Goal: Task Accomplishment & Management: Manage account settings

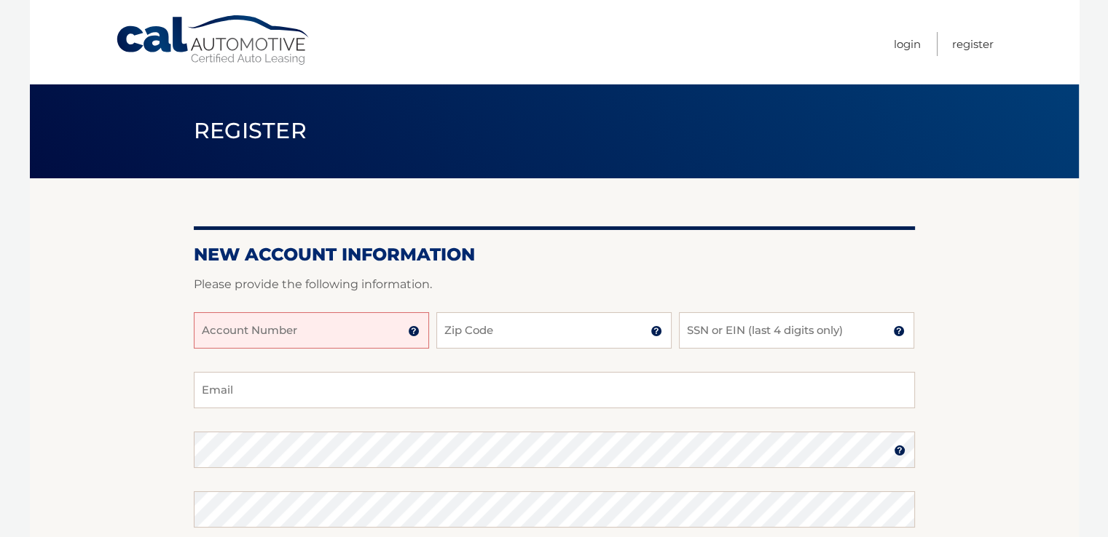
click at [374, 325] on input "Account Number" at bounding box center [311, 330] width 235 height 36
click at [411, 328] on img at bounding box center [414, 332] width 12 height 12
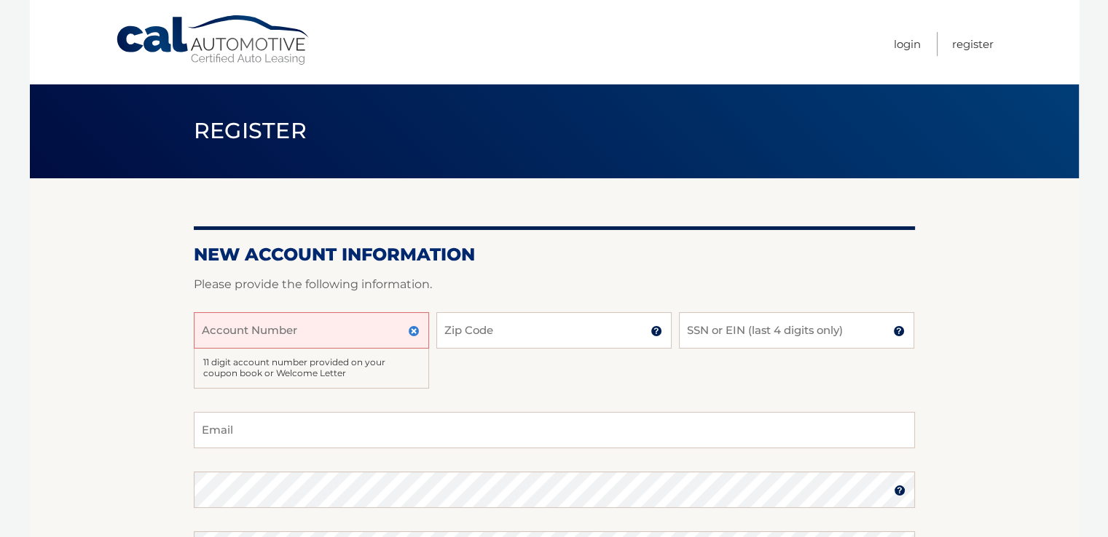
click at [294, 323] on input "Account Number" at bounding box center [311, 330] width 235 height 36
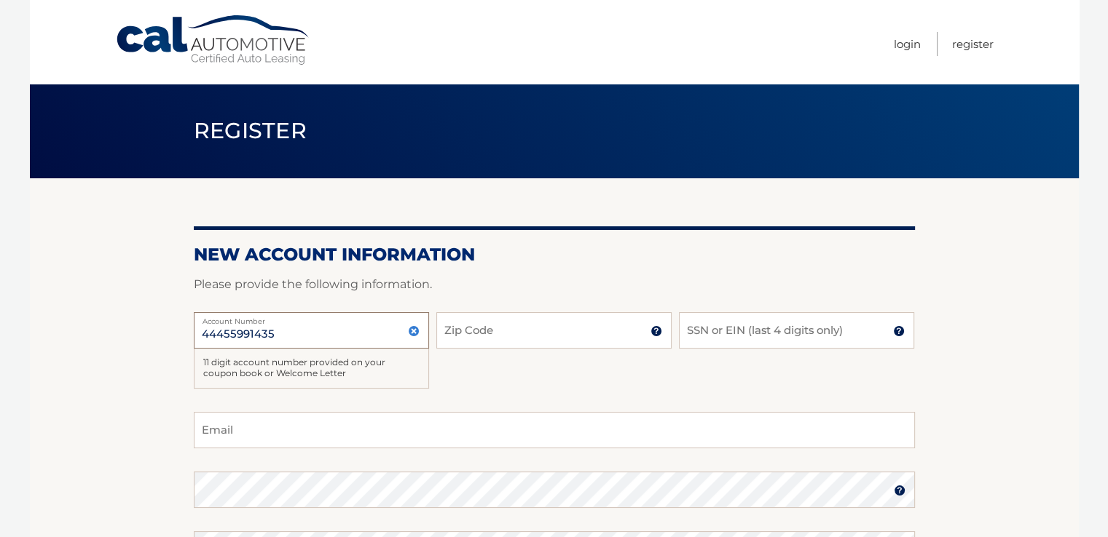
type input "44455991435"
type input "11949"
type input "0"
type input "6090"
type input "Jjny10@aol.com"
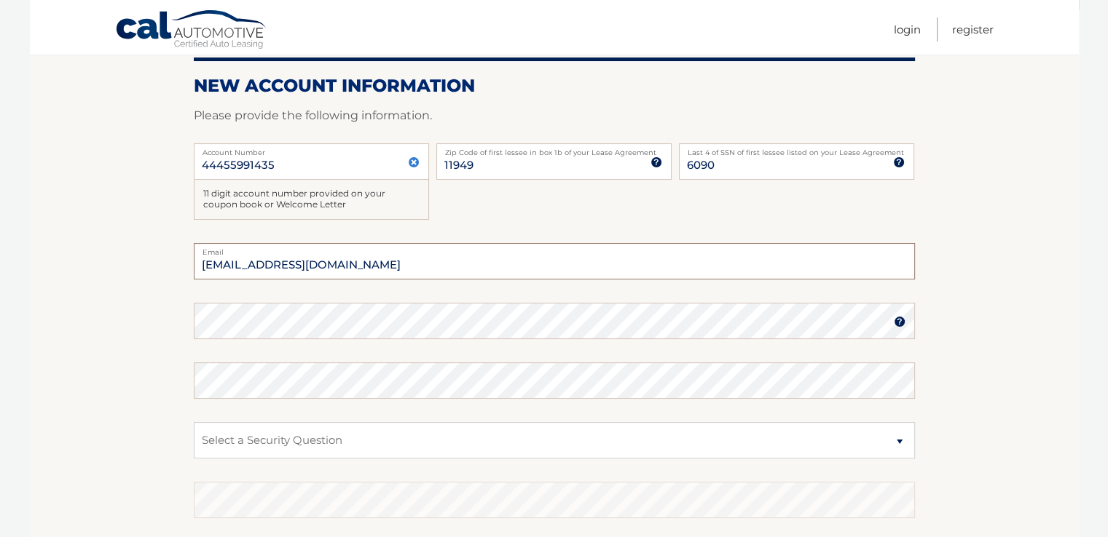
scroll to position [180, 0]
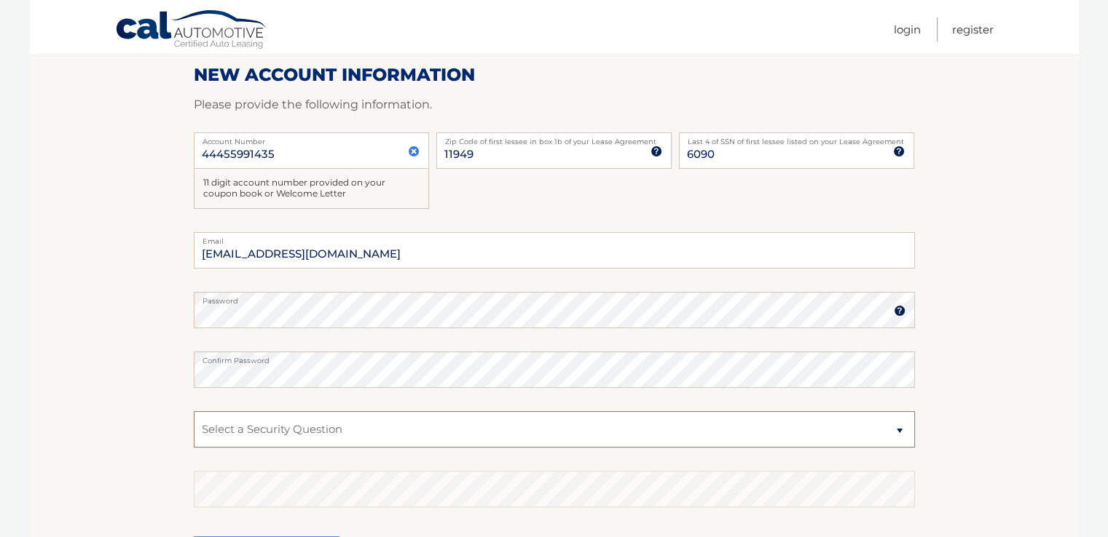
click at [289, 424] on select "Select a Security Question What was the name of your elementary school? What is…" at bounding box center [554, 429] width 721 height 36
select select "2"
click at [194, 411] on select "Select a Security Question What was the name of your elementary school? What is…" at bounding box center [554, 429] width 721 height 36
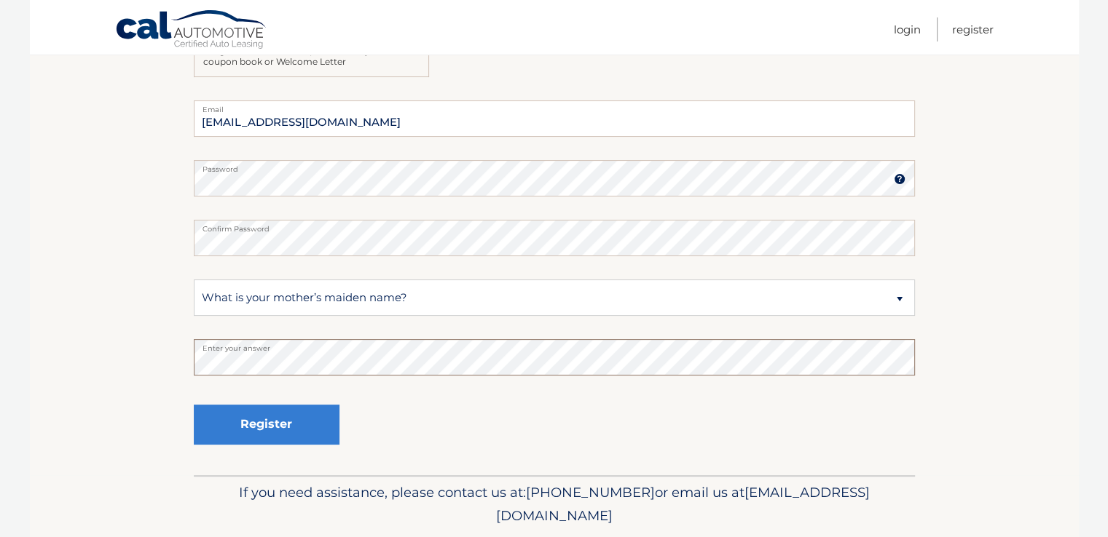
scroll to position [328, 0]
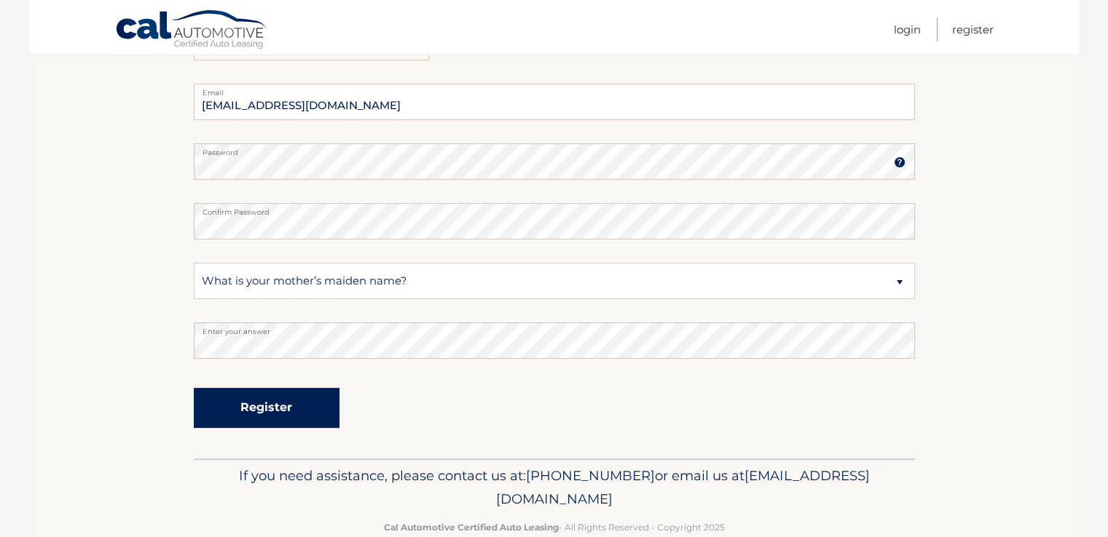
click at [272, 411] on button "Register" at bounding box center [267, 408] width 146 height 40
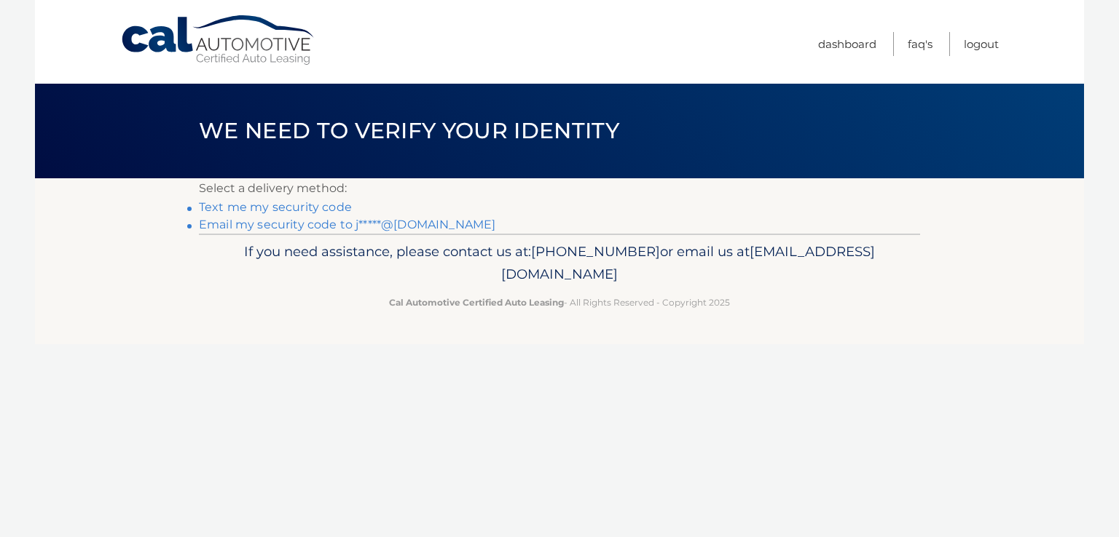
click at [317, 205] on link "Text me my security code" at bounding box center [275, 207] width 153 height 14
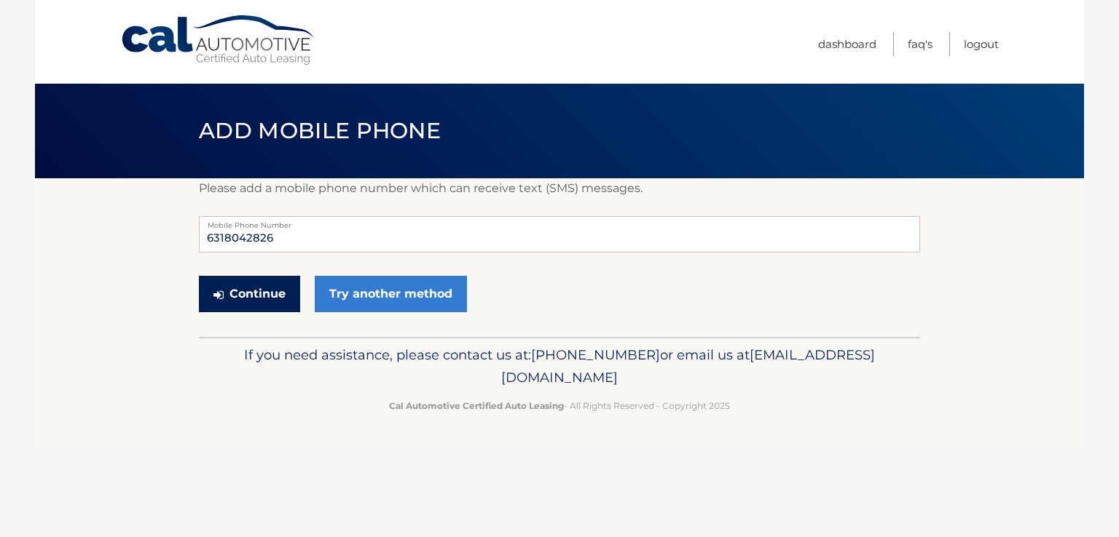
click at [255, 296] on button "Continue" at bounding box center [249, 294] width 101 height 36
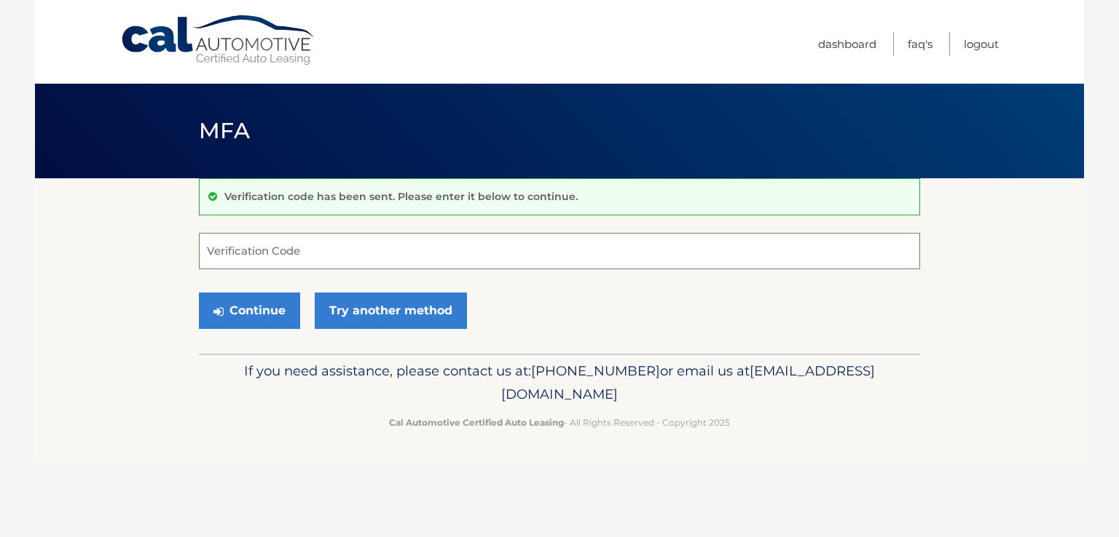
click at [275, 248] on input "Verification Code" at bounding box center [559, 251] width 721 height 36
type input "979515"
click at [282, 310] on button "Continue" at bounding box center [249, 311] width 101 height 36
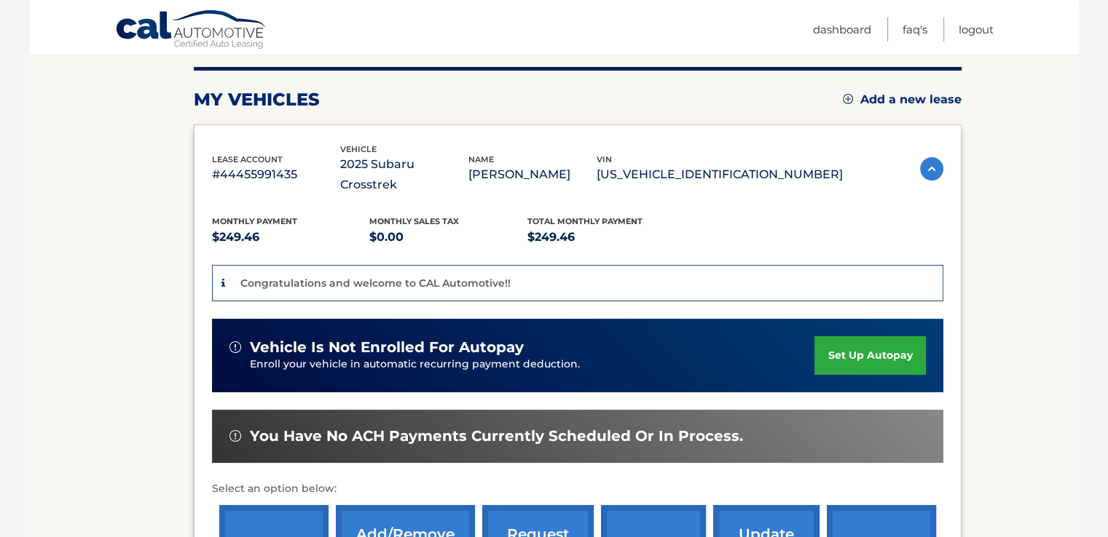
scroll to position [178, 0]
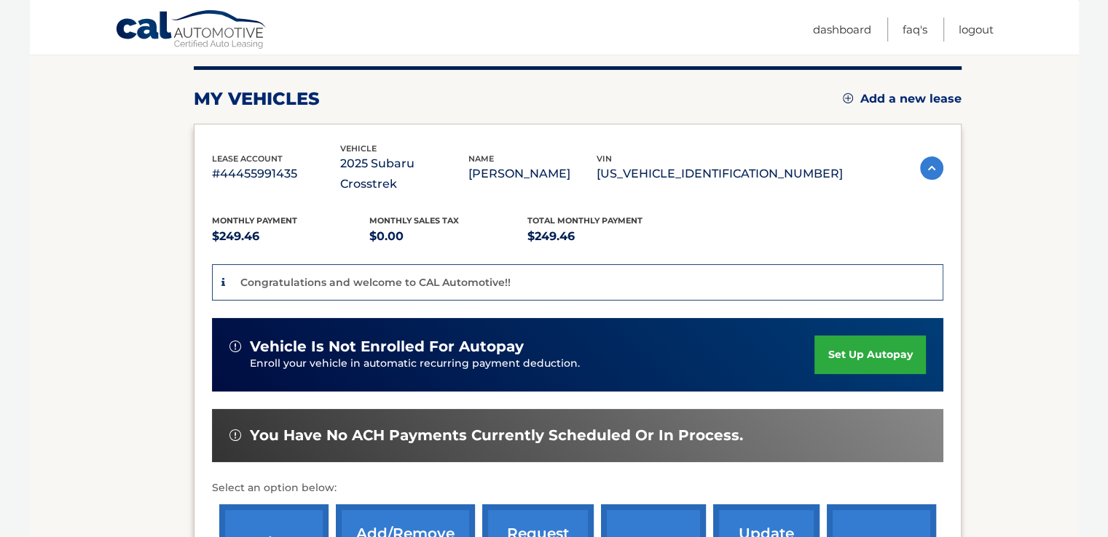
click at [890, 336] on link "set up autopay" at bounding box center [869, 355] width 111 height 39
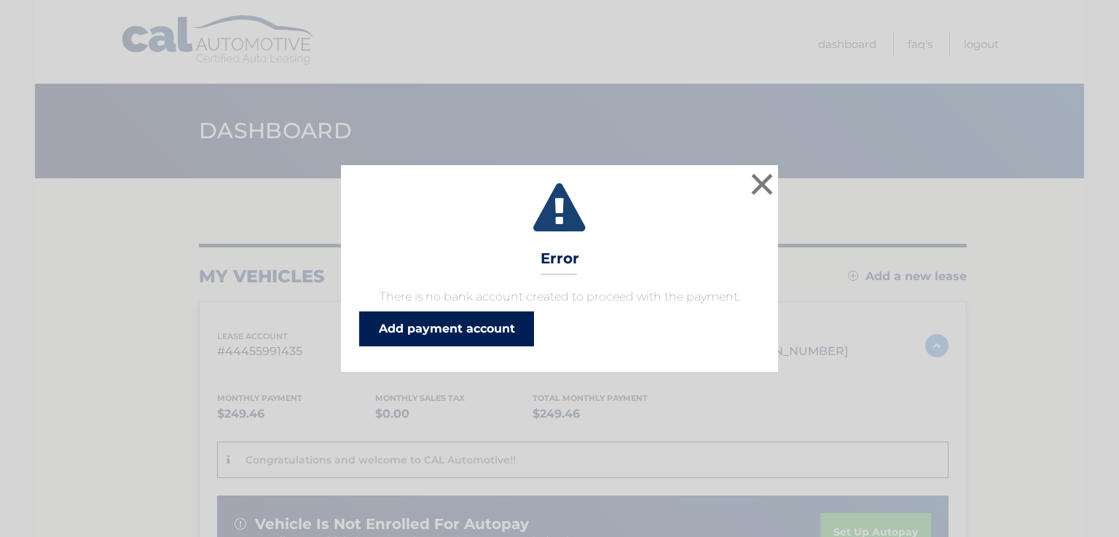
click at [486, 326] on link "Add payment account" at bounding box center [446, 329] width 175 height 35
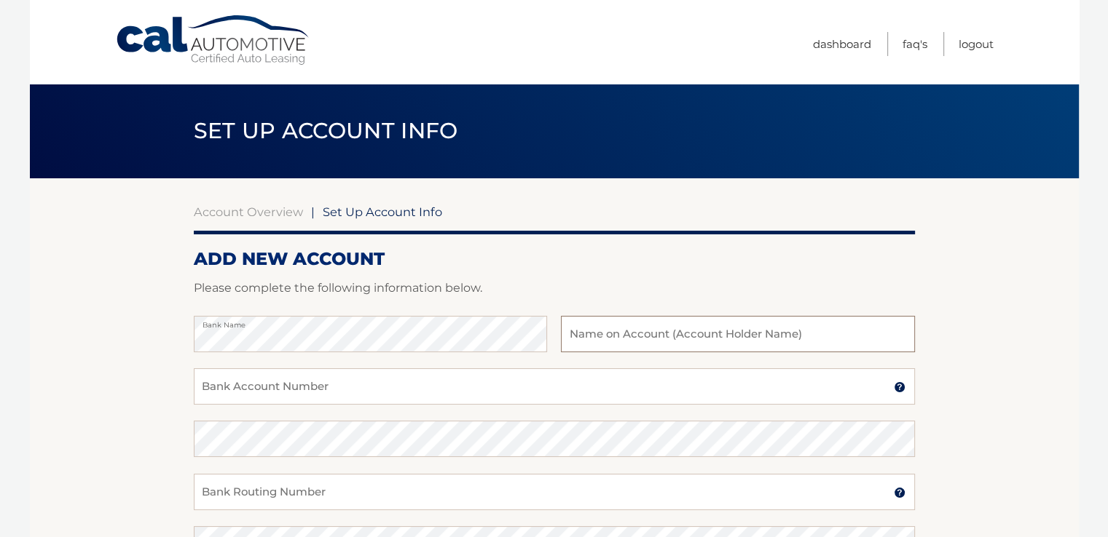
click at [621, 331] on input "text" at bounding box center [737, 334] width 353 height 36
type input "[PERSON_NAME]"
click at [289, 394] on input "Bank Account Number" at bounding box center [554, 386] width 721 height 36
type input "000303000426"
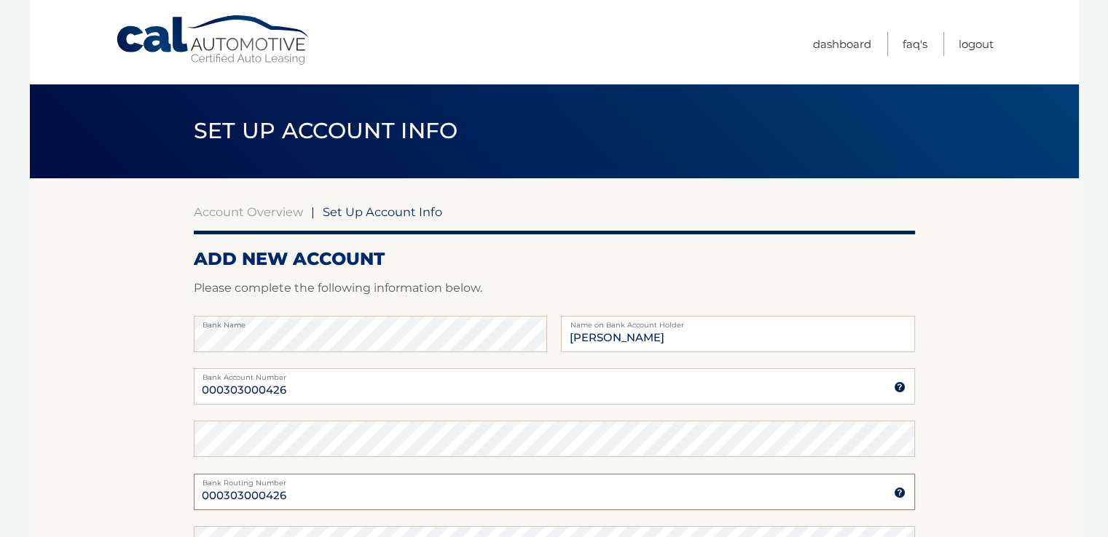
type input "000303000426"
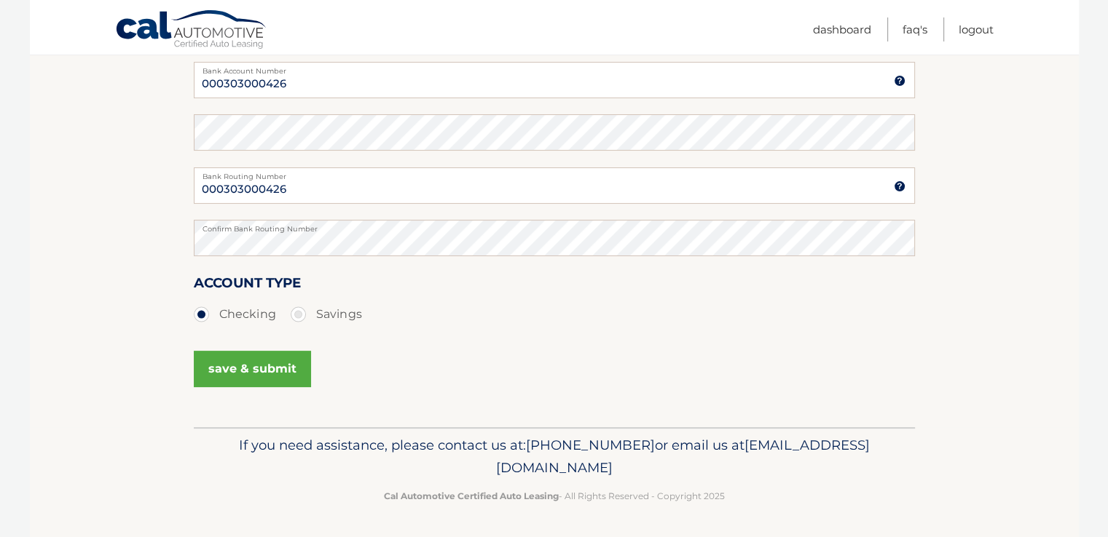
click at [245, 374] on button "save & submit" at bounding box center [252, 369] width 117 height 36
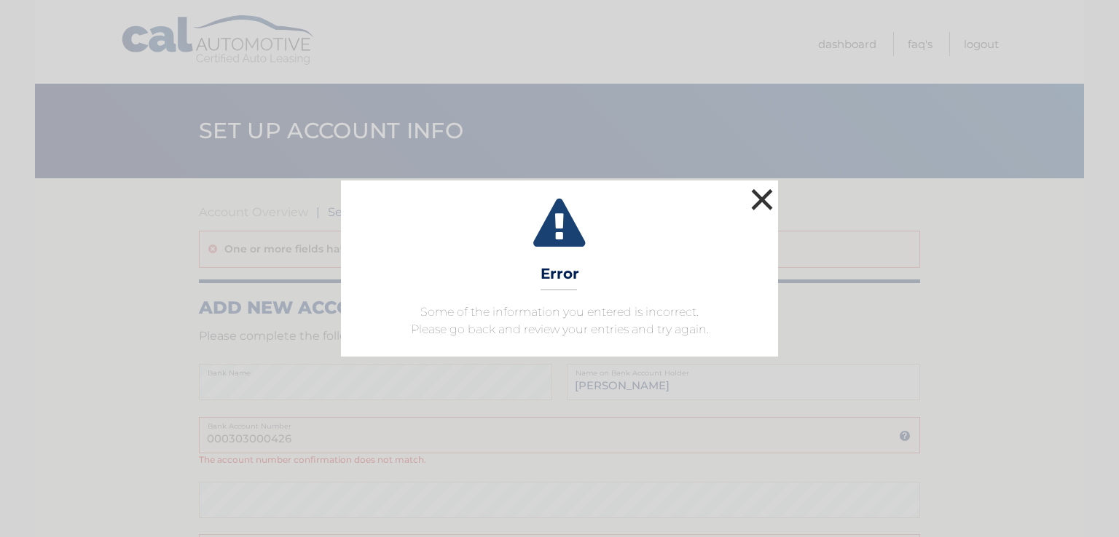
click at [760, 196] on button "×" at bounding box center [761, 199] width 29 height 29
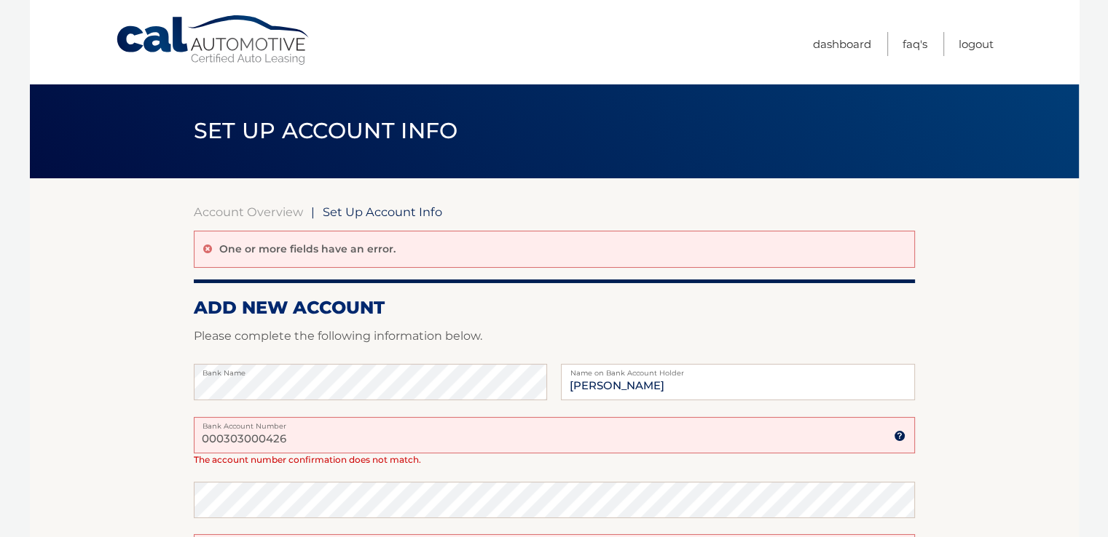
click at [296, 435] on input "000303000426" at bounding box center [554, 435] width 721 height 36
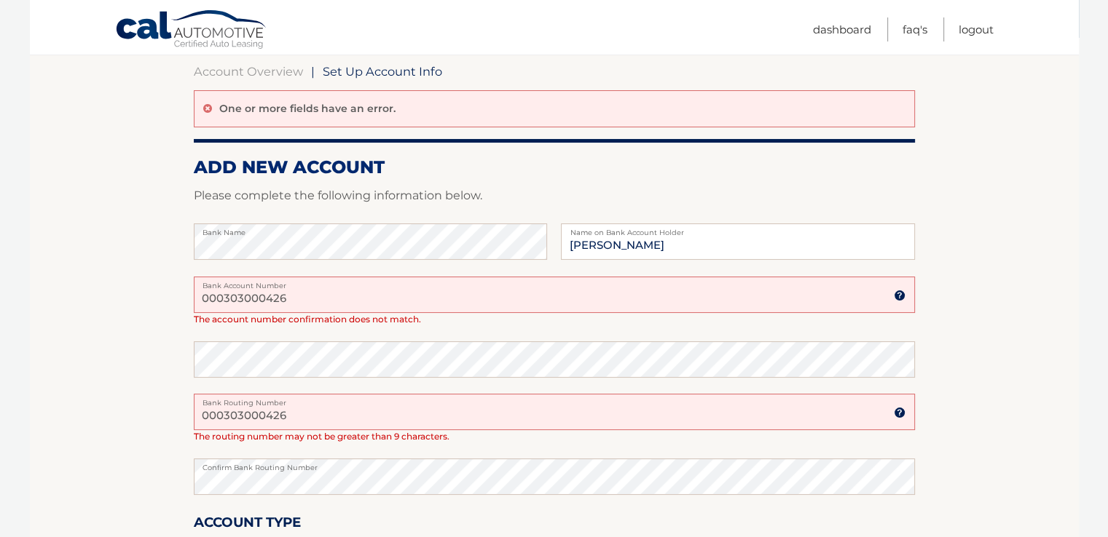
scroll to position [145, 0]
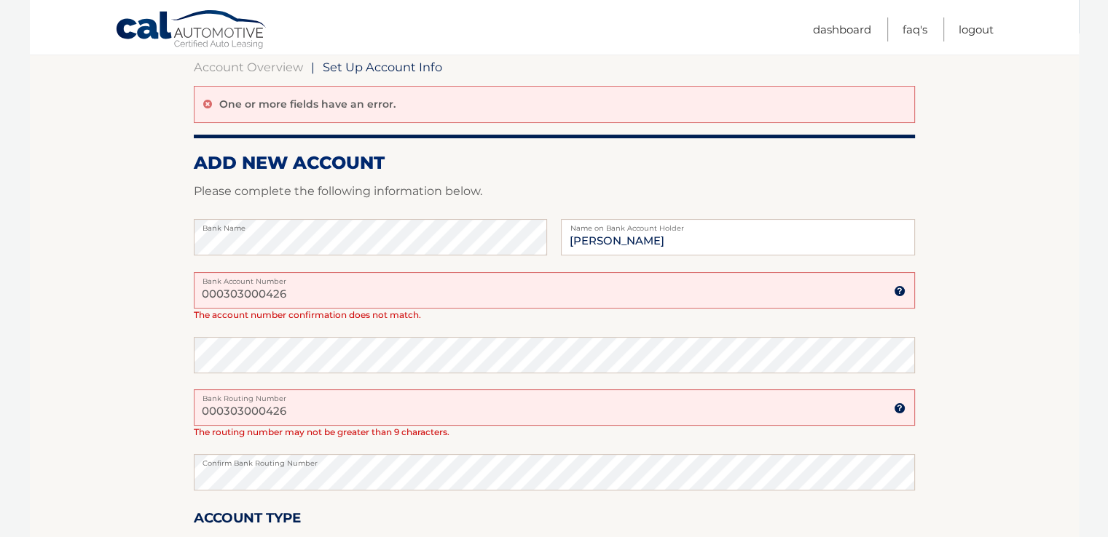
click at [307, 413] on input "000303000426" at bounding box center [554, 408] width 721 height 36
drag, startPoint x: 285, startPoint y: 411, endPoint x: 174, endPoint y: 412, distance: 110.7
click at [174, 412] on section "Account Overview | Set Up Account Info One or more fields have an error. ADD NE…" at bounding box center [554, 347] width 1049 height 628
type input "021000322"
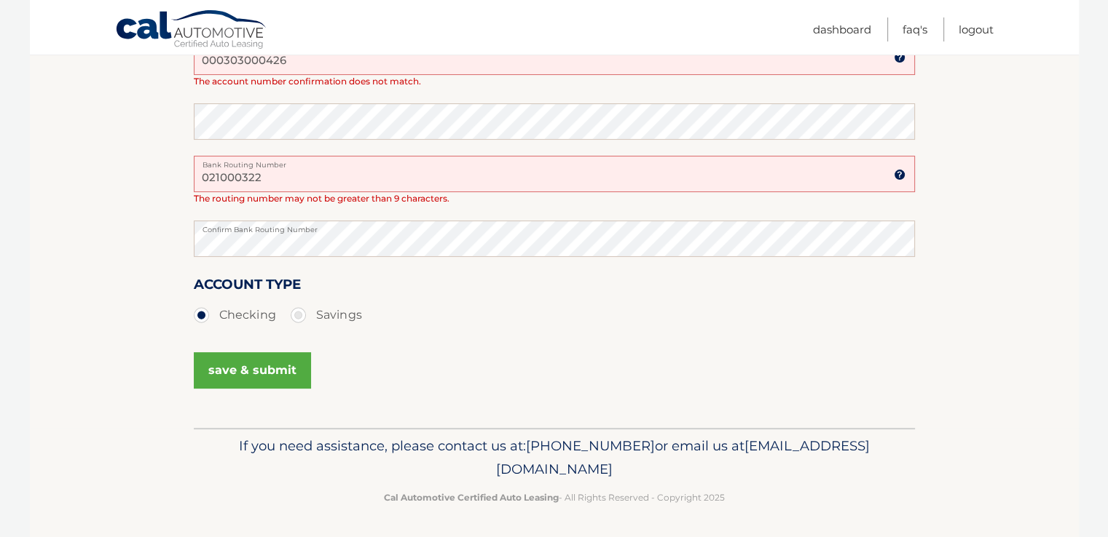
click at [280, 371] on button "save & submit" at bounding box center [252, 370] width 117 height 36
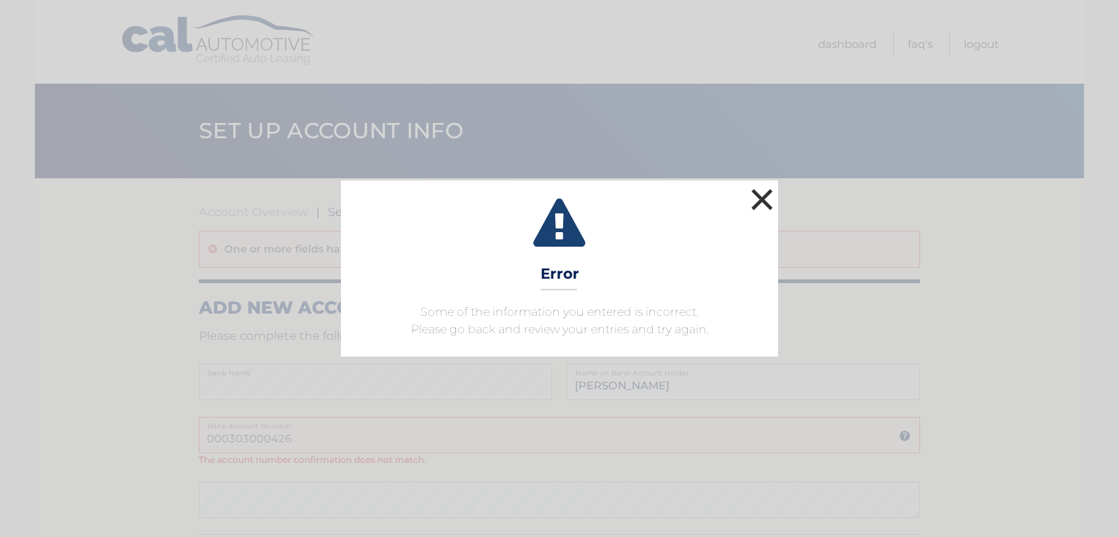
click at [765, 202] on button "×" at bounding box center [761, 199] width 29 height 29
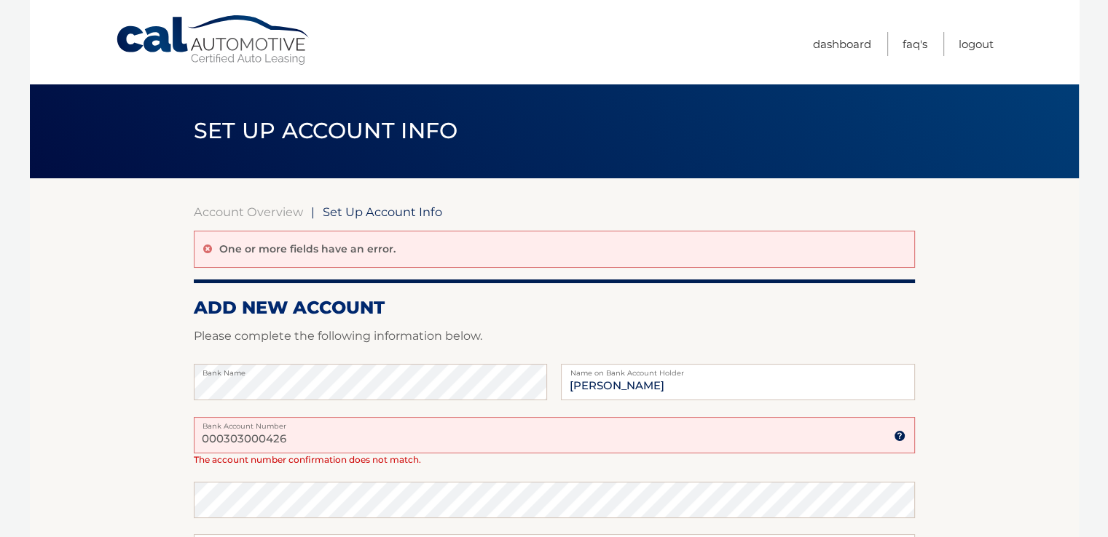
click at [294, 436] on input "000303000426" at bounding box center [554, 435] width 721 height 36
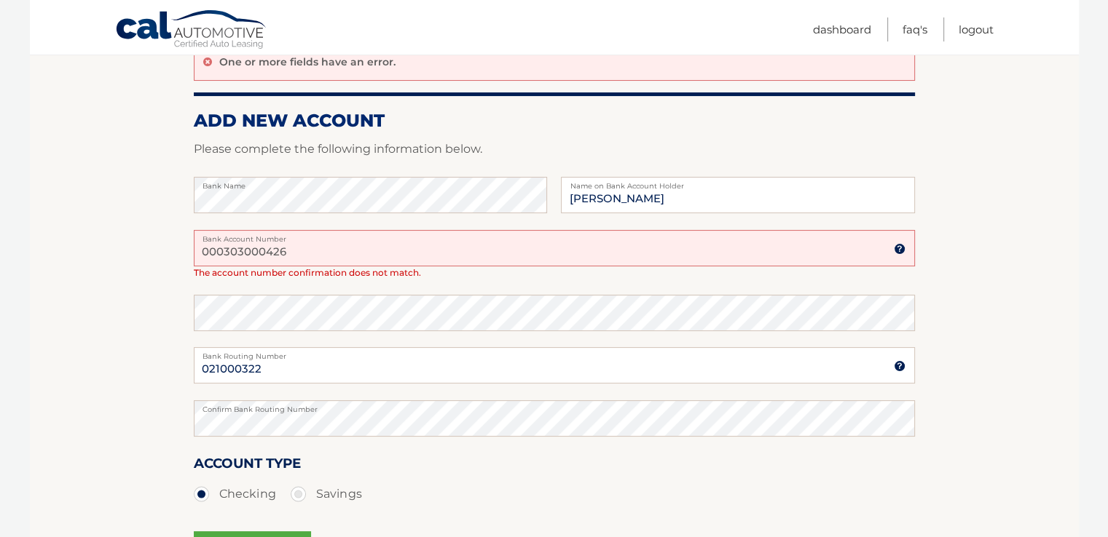
scroll to position [204, 0]
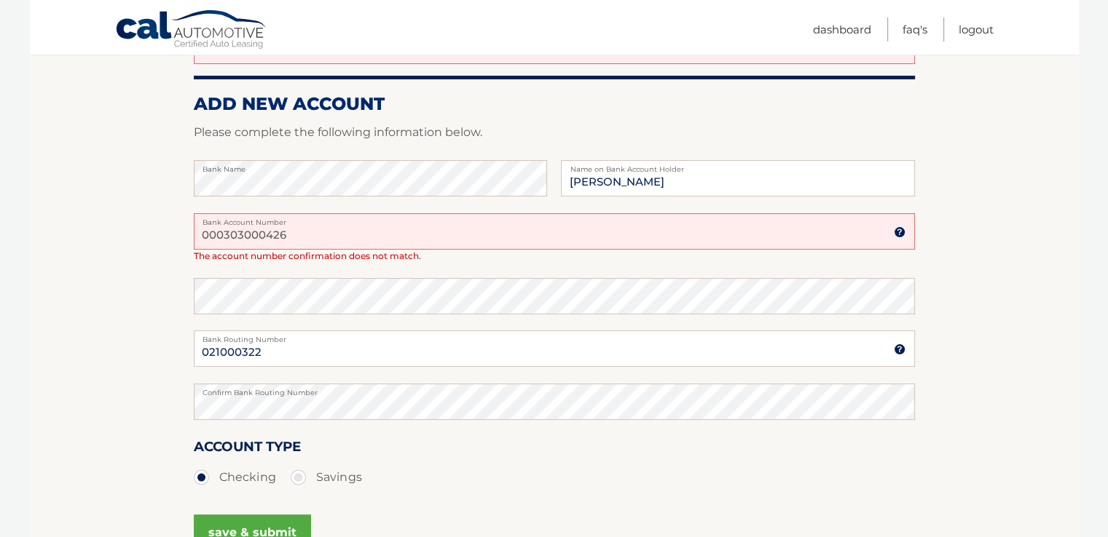
click at [894, 232] on img at bounding box center [899, 232] width 12 height 12
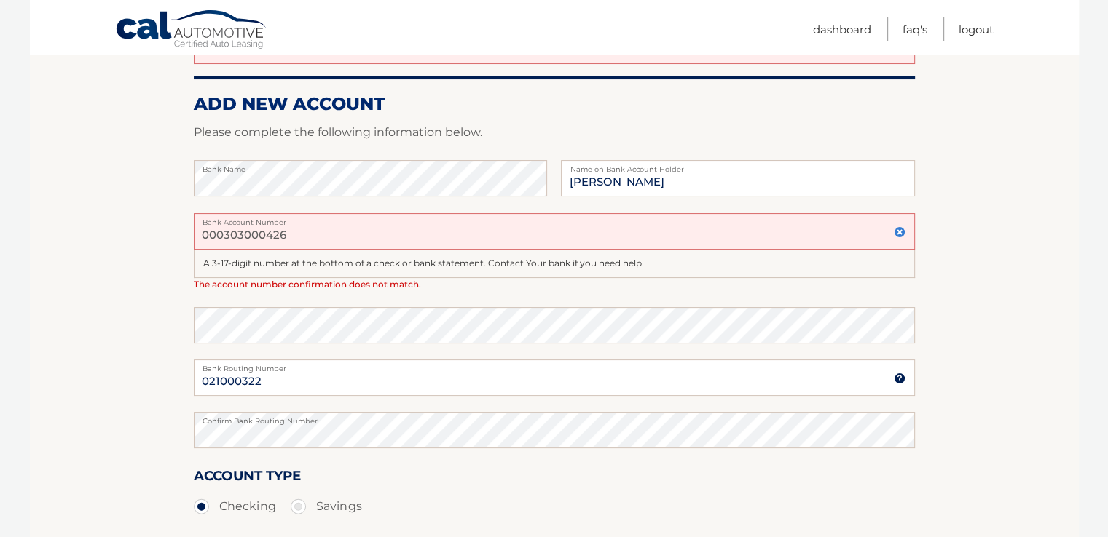
drag, startPoint x: 285, startPoint y: 234, endPoint x: 148, endPoint y: 219, distance: 138.4
click at [148, 219] on section "Account Overview | Set Up Account Info One or more fields have an error. ADD NE…" at bounding box center [554, 297] width 1049 height 645
type input "000303000426"
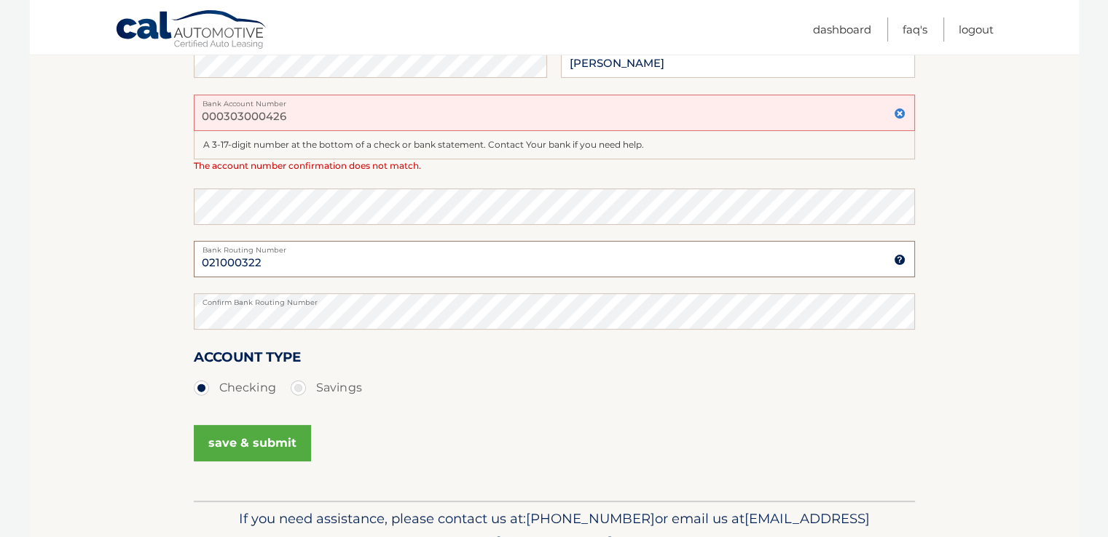
scroll to position [323, 0]
click at [243, 433] on button "save & submit" at bounding box center [252, 443] width 117 height 36
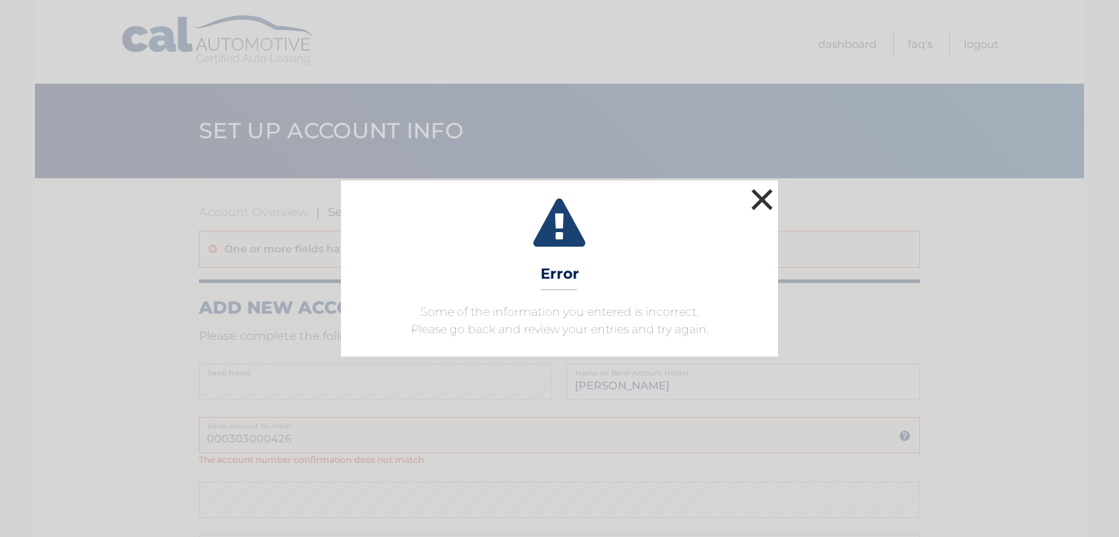
click at [763, 195] on button "×" at bounding box center [761, 199] width 29 height 29
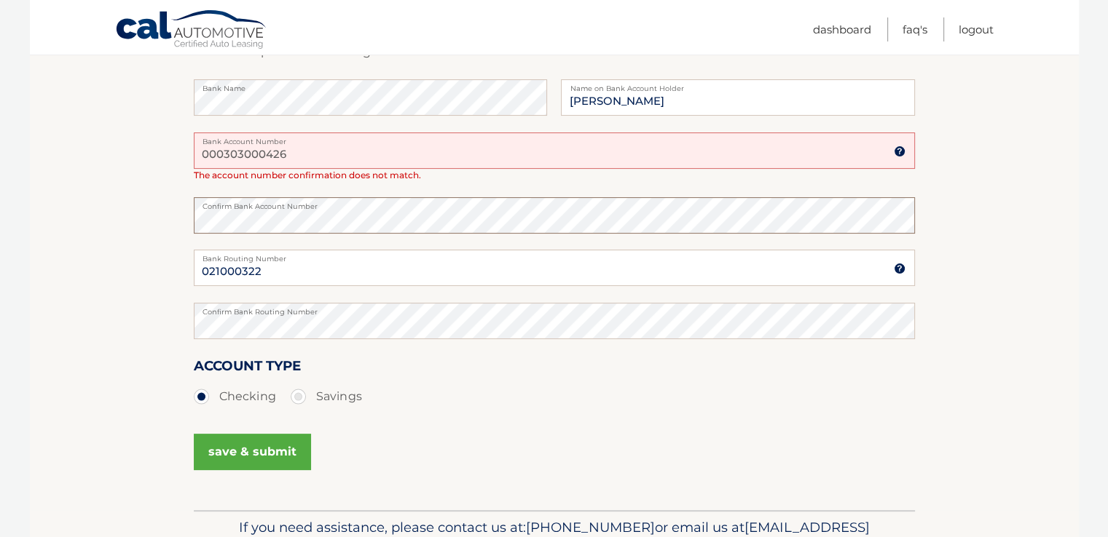
scroll to position [288, 0]
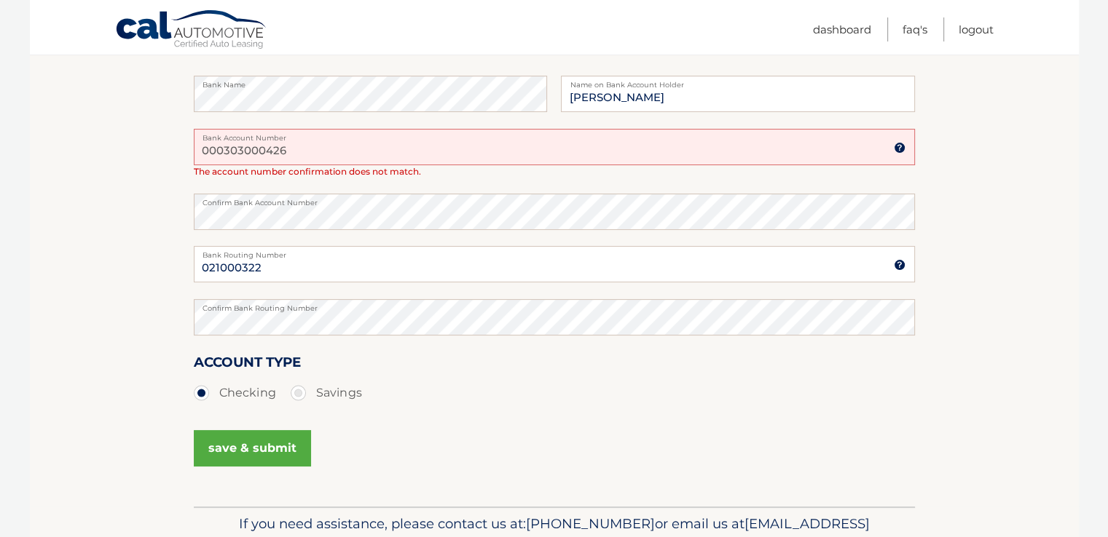
click at [256, 451] on button "save & submit" at bounding box center [252, 448] width 117 height 36
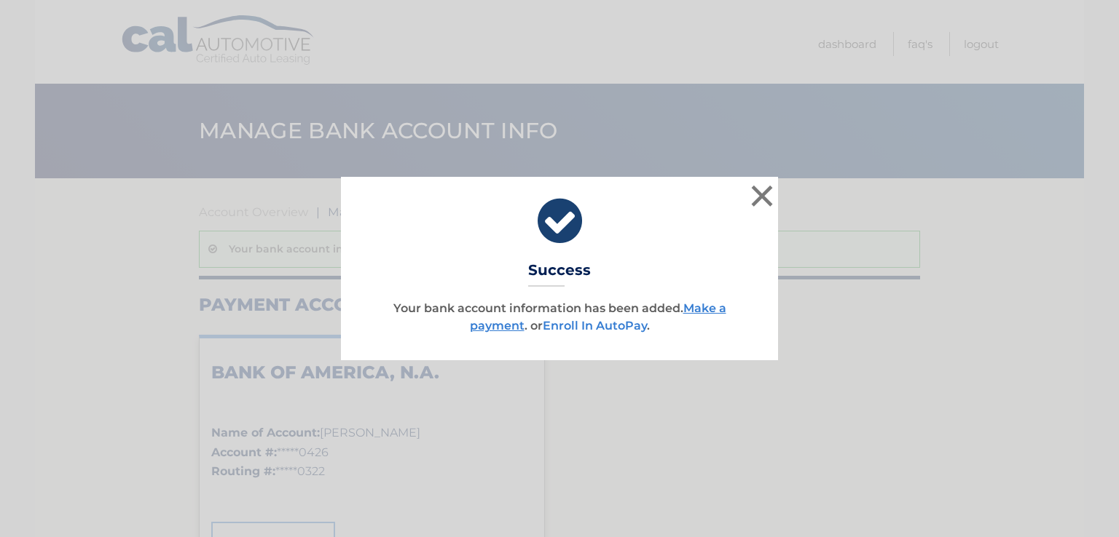
click at [581, 323] on link "Enroll In AutoPay" at bounding box center [595, 326] width 104 height 14
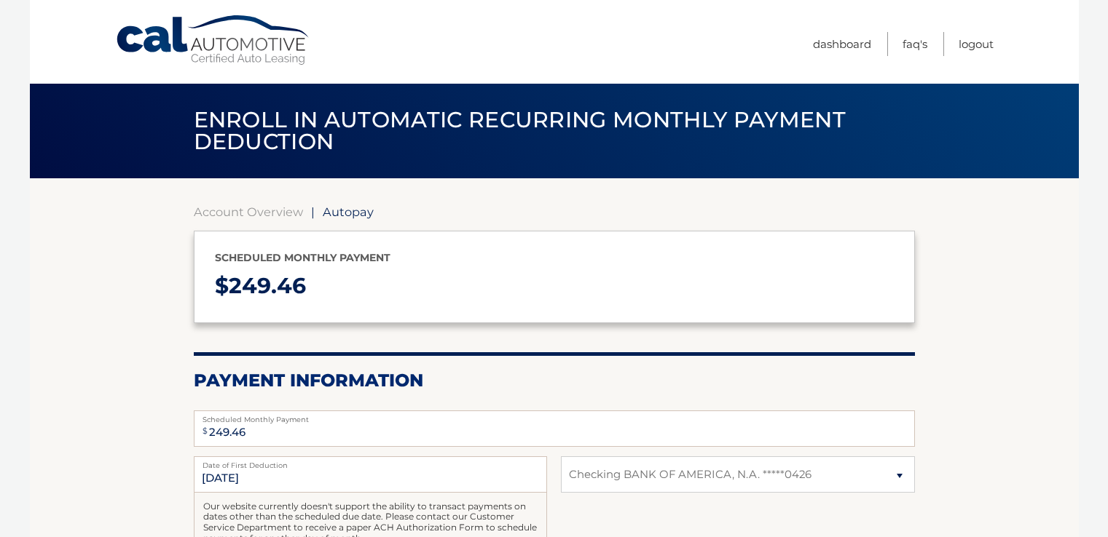
select select "MWEzOGRmNWUtMjM3Yy00MGQ3LWJmZGUtYjRkNzc5MDAyYWQx"
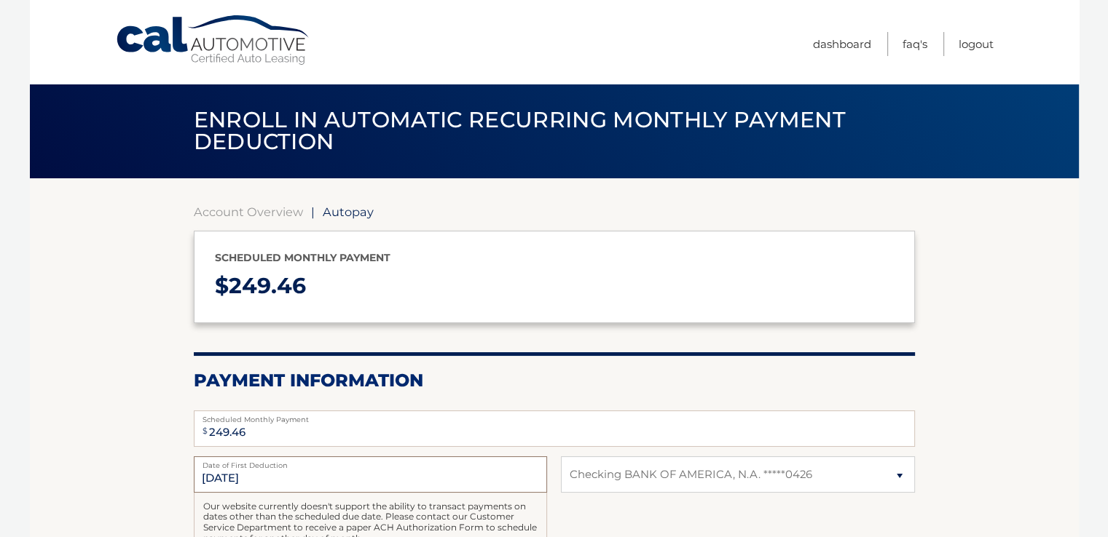
click at [280, 471] on input "9/4/2025" at bounding box center [370, 475] width 353 height 36
click at [236, 479] on input "9/4/2025" at bounding box center [370, 475] width 353 height 36
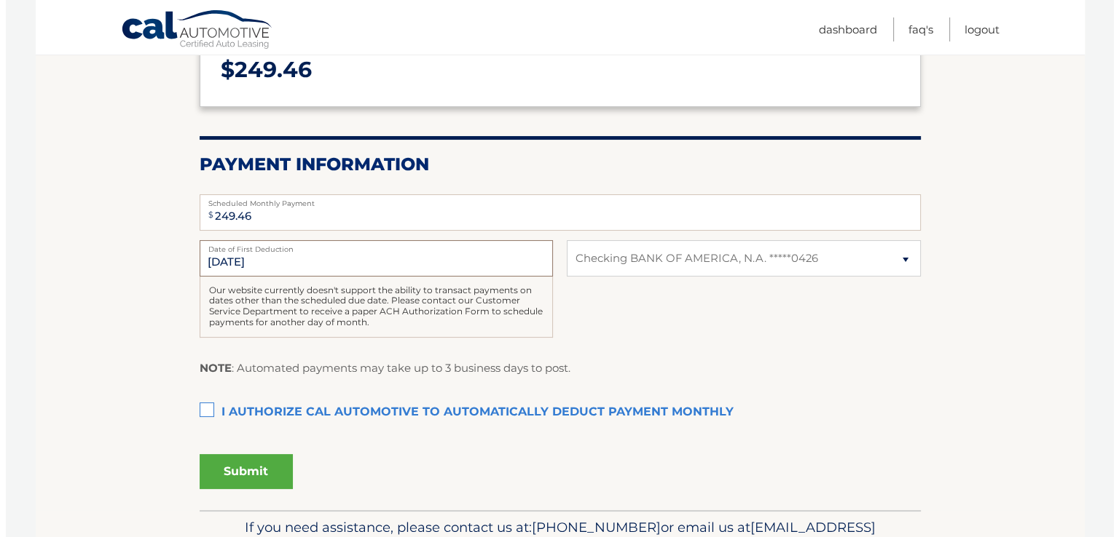
scroll to position [223, 0]
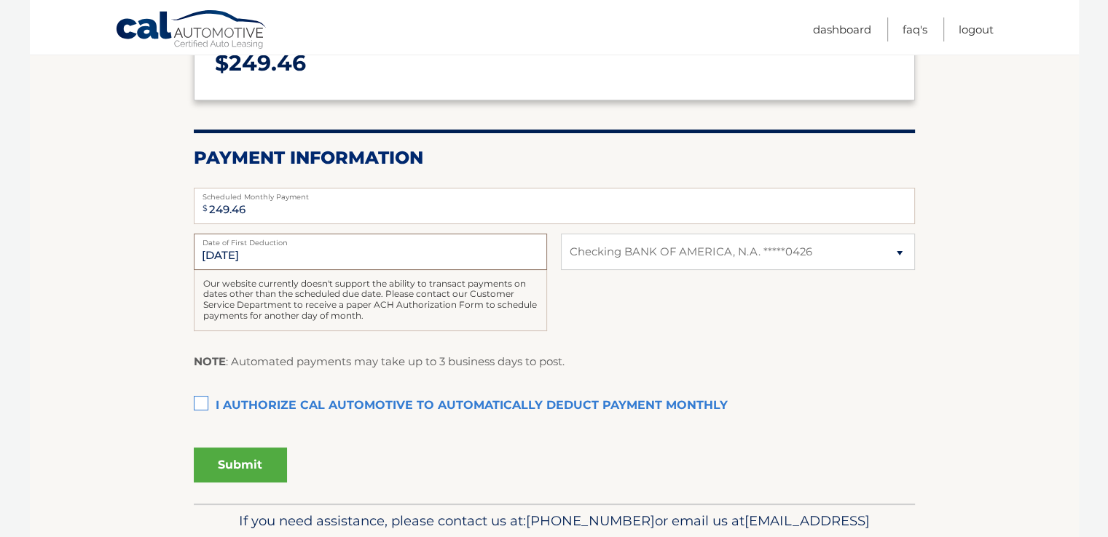
click at [279, 261] on input "9/4/2025" at bounding box center [370, 252] width 353 height 36
click at [253, 291] on div "Our website currently doesn't support the ability to transact payments on dates…" at bounding box center [370, 300] width 353 height 61
click at [201, 406] on label "I authorize cal automotive to automatically deduct payment monthly This checkbo…" at bounding box center [554, 406] width 721 height 29
click at [0, 0] on input "I authorize cal automotive to automatically deduct payment monthly This checkbo…" at bounding box center [0, 0] width 0 height 0
click at [670, 253] on select "Select Bank Account Checking BANK OF AMERICA, N.A. *****0426" at bounding box center [737, 252] width 353 height 36
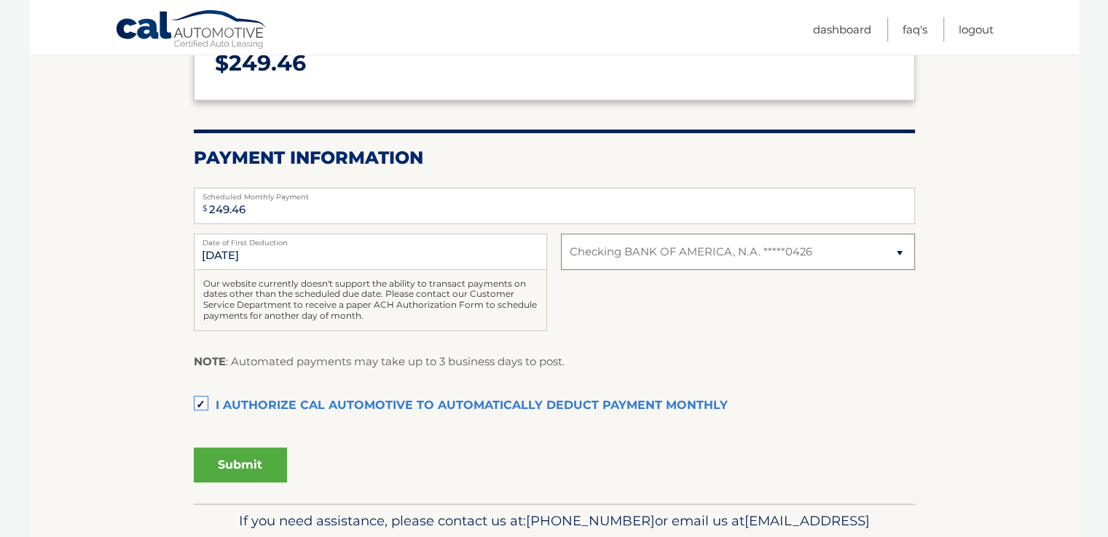
click at [561, 234] on select "Select Bank Account Checking BANK OF AMERICA, N.A. *****0426" at bounding box center [737, 252] width 353 height 36
click at [234, 461] on button "Submit" at bounding box center [240, 465] width 93 height 35
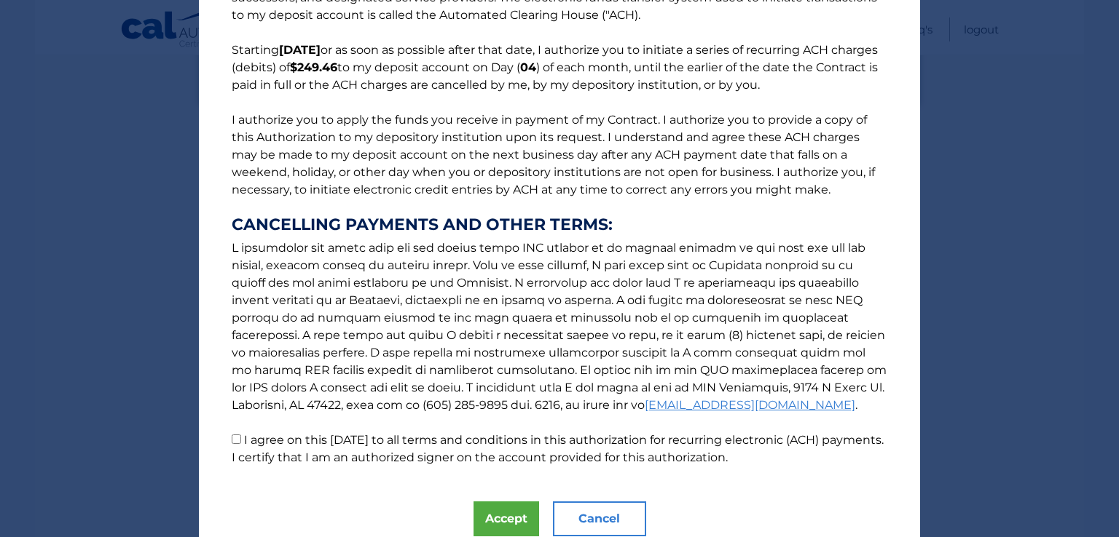
scroll to position [151, 0]
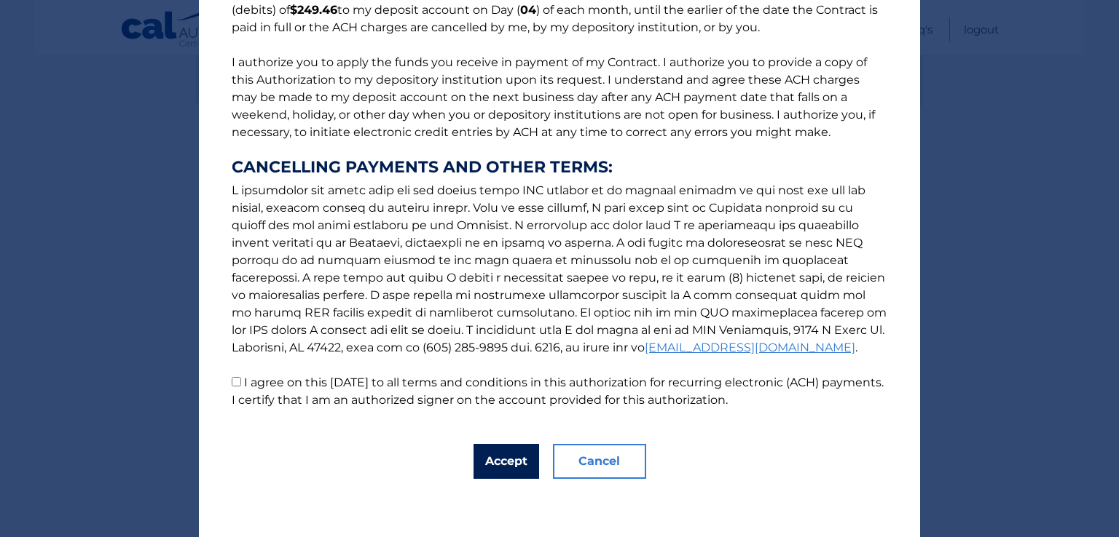
click at [506, 465] on button "Accept" at bounding box center [506, 461] width 66 height 35
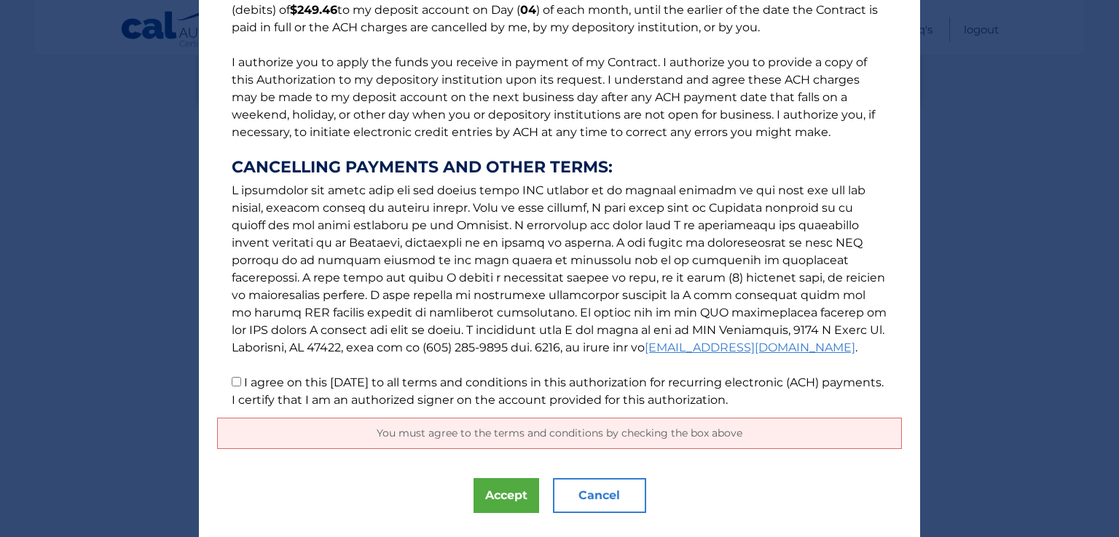
click at [232, 379] on input "I agree on this 08/26/2025 to all terms and conditions in this authorization fo…" at bounding box center [236, 381] width 9 height 9
checkbox input "true"
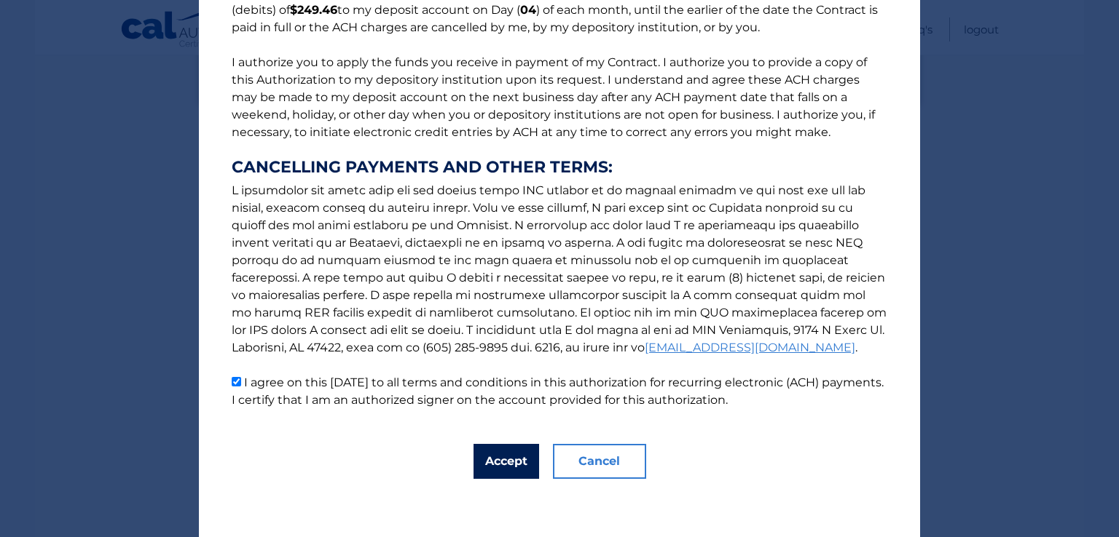
click at [504, 455] on button "Accept" at bounding box center [506, 461] width 66 height 35
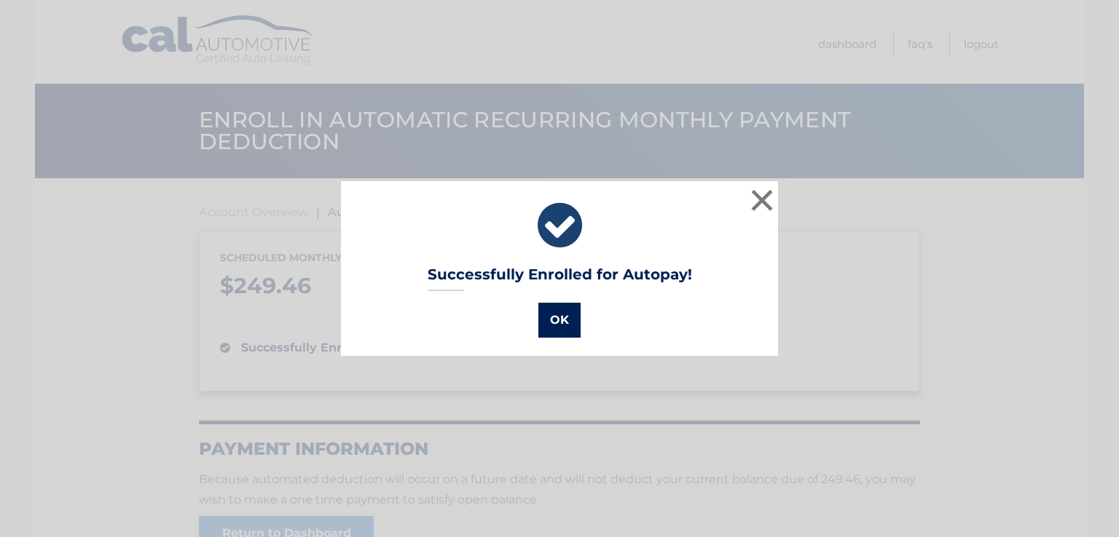
click at [553, 328] on button "OK" at bounding box center [559, 320] width 42 height 35
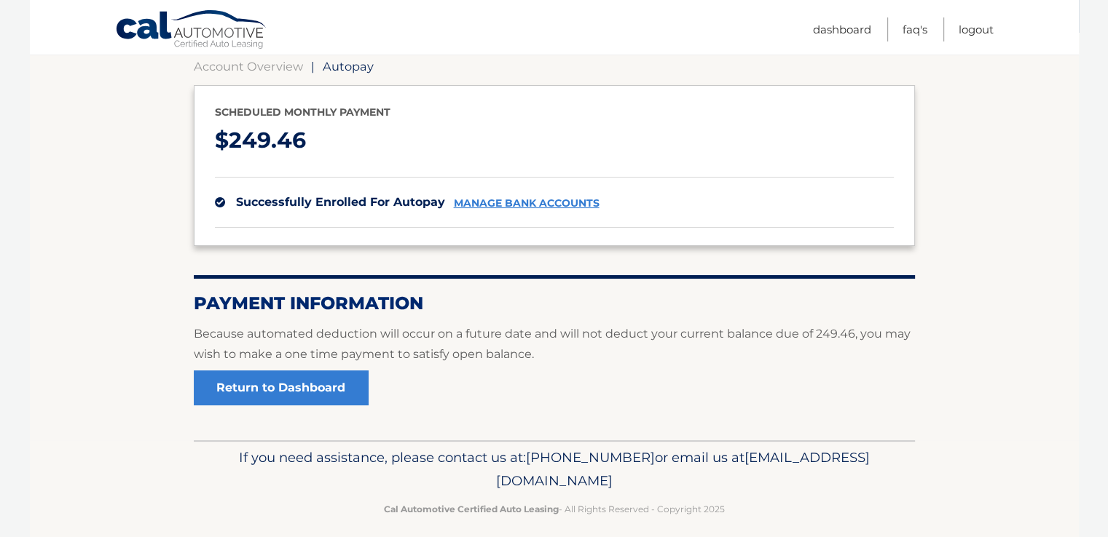
scroll to position [158, 0]
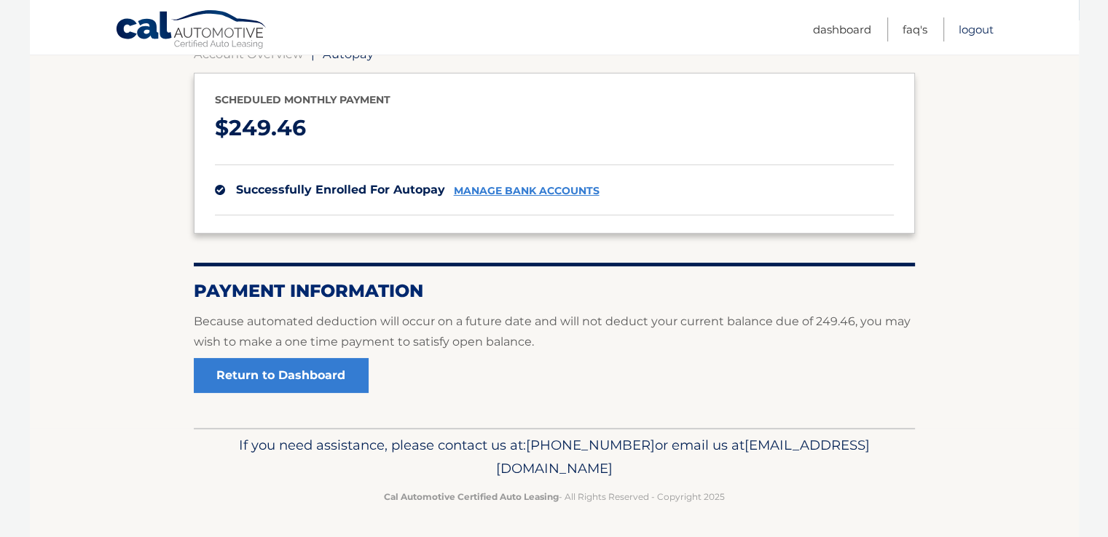
click at [963, 28] on link "Logout" at bounding box center [975, 29] width 35 height 24
